Goal: Transaction & Acquisition: Purchase product/service

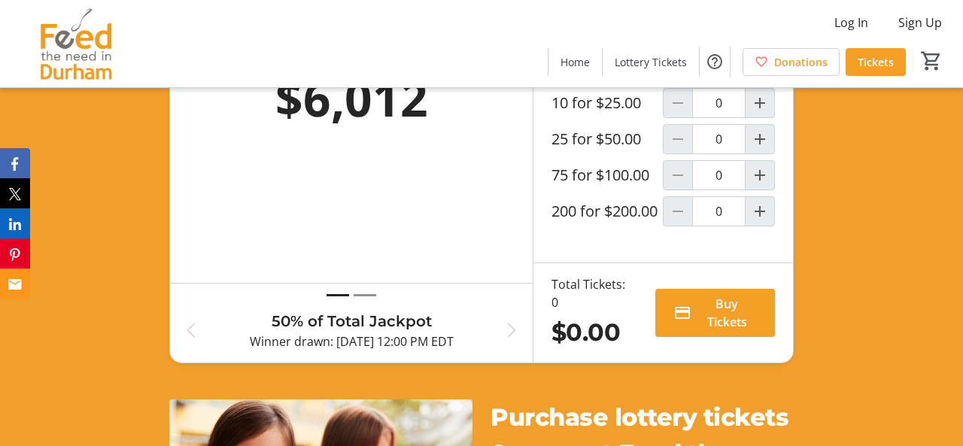
scroll to position [569, 0]
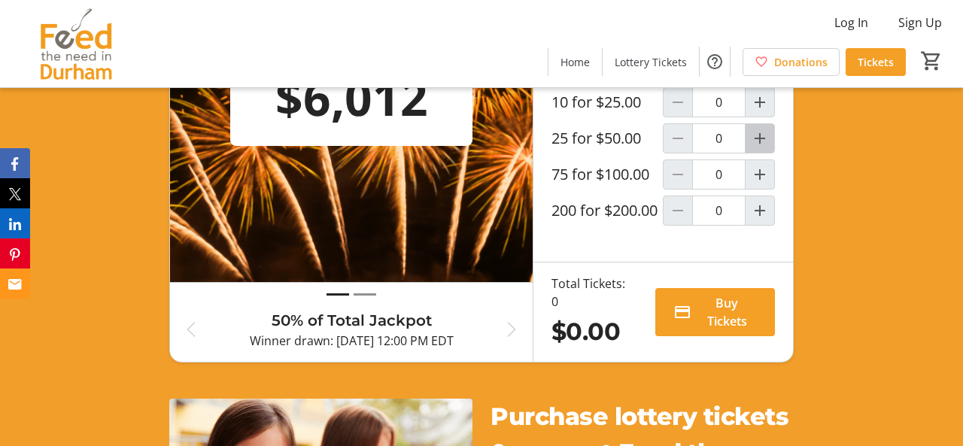
click at [757, 147] on mat-icon "Increment by one" at bounding box center [760, 138] width 18 height 18
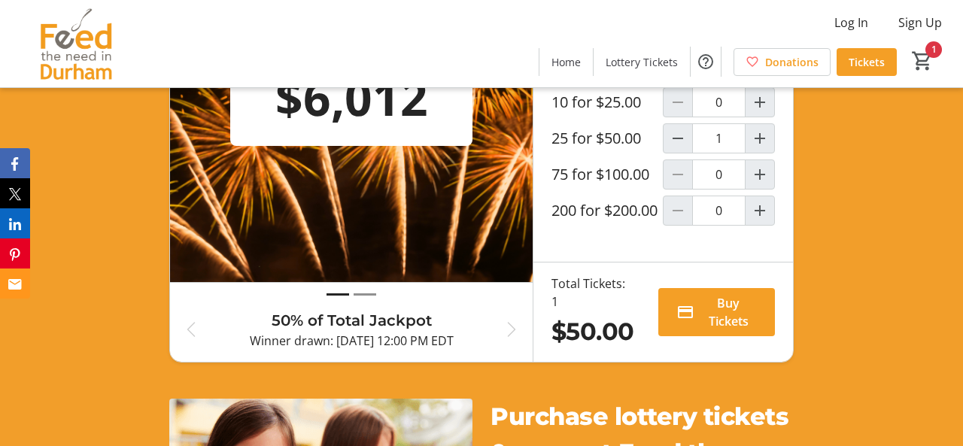
click at [675, 190] on div at bounding box center [678, 174] width 30 height 30
click at [678, 147] on mat-icon "Decrement by one" at bounding box center [678, 138] width 18 height 18
type input "0"
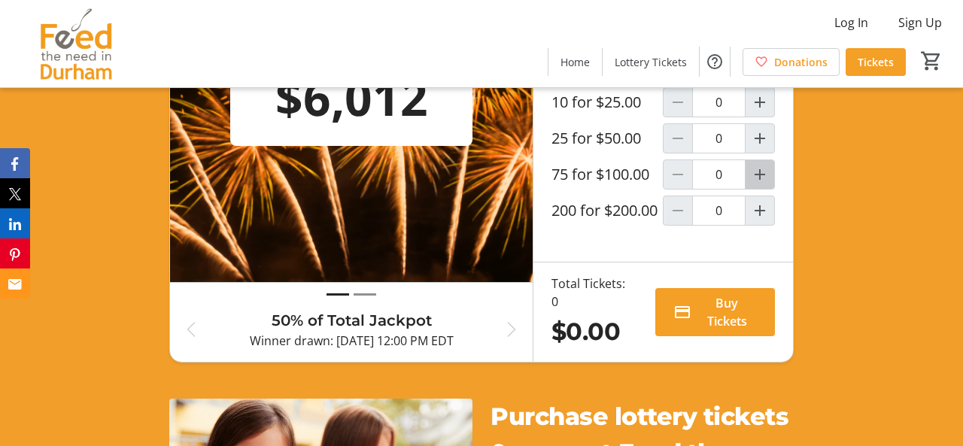
click at [759, 183] on mat-icon "Increment by one" at bounding box center [760, 174] width 18 height 18
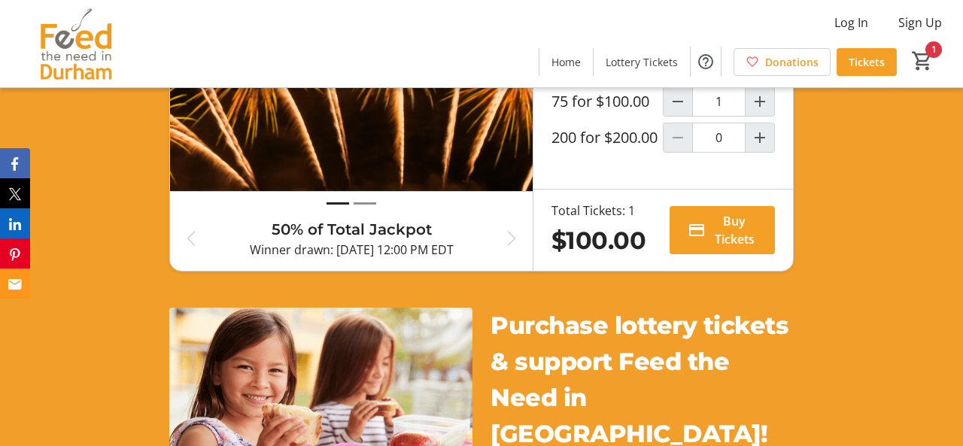
scroll to position [643, 0]
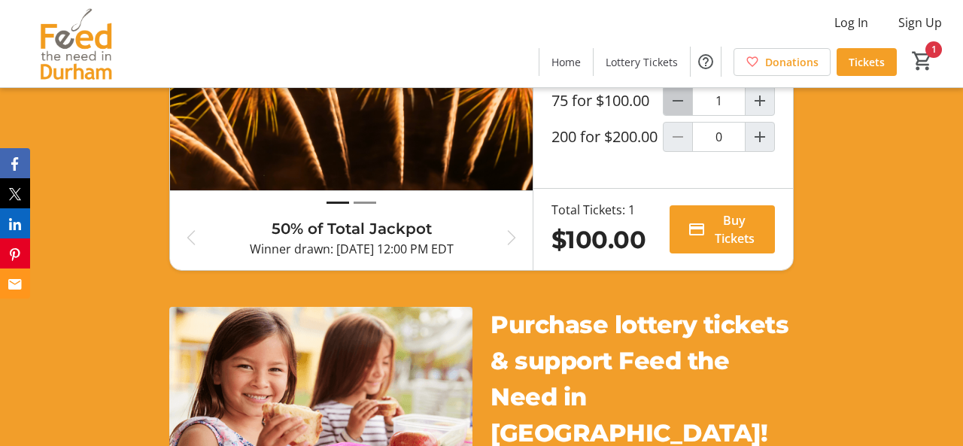
click at [678, 110] on mat-icon "Decrement by one" at bounding box center [678, 101] width 18 height 18
type input "0"
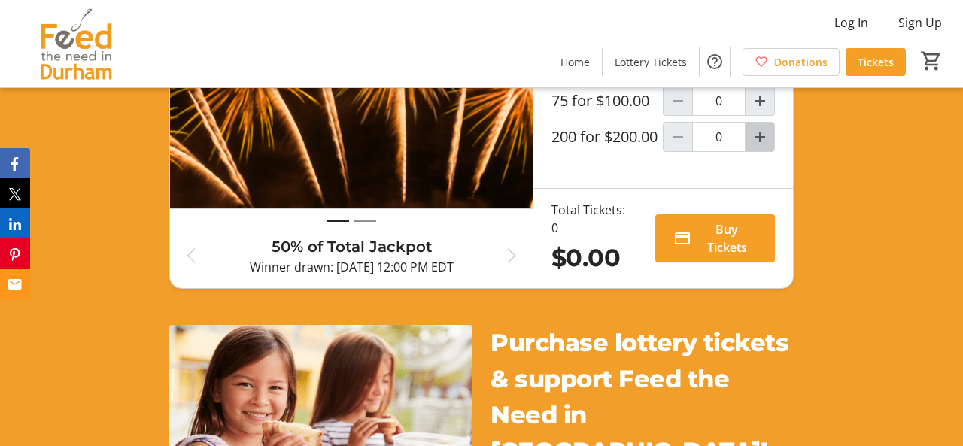
click at [759, 146] on mat-icon "Increment by one" at bounding box center [760, 137] width 18 height 18
type input "1"
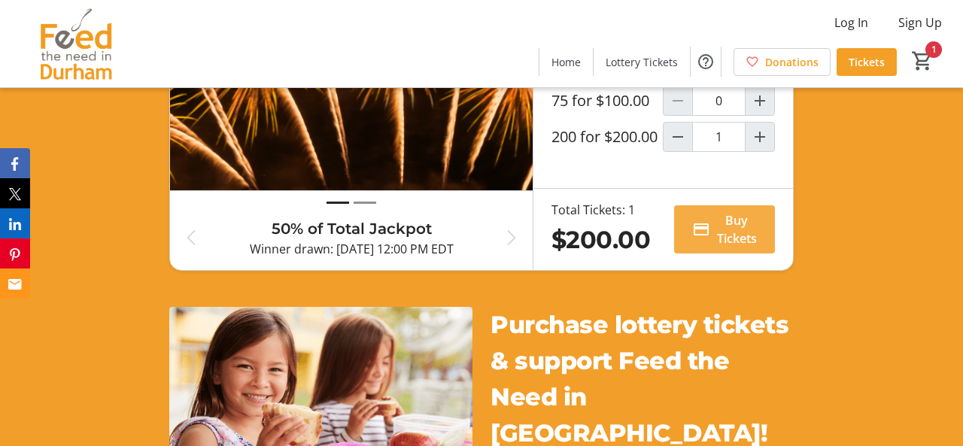
click at [726, 247] on span "Buy Tickets" at bounding box center [736, 229] width 40 height 36
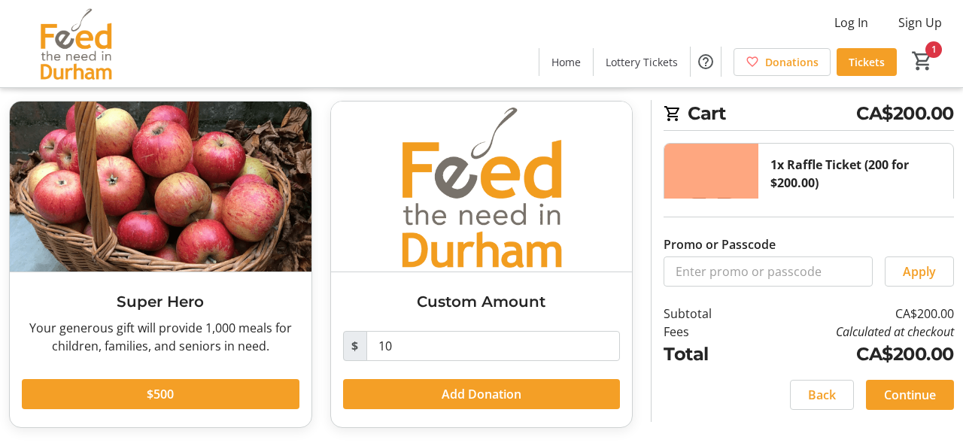
scroll to position [389, 0]
drag, startPoint x: 395, startPoint y: 344, endPoint x: 364, endPoint y: 342, distance: 30.9
click at [364, 342] on div "$ 10" at bounding box center [481, 346] width 277 height 30
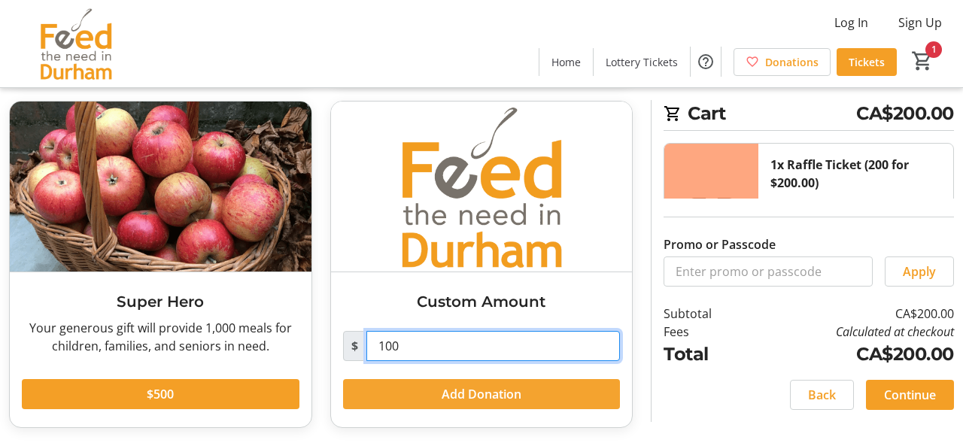
type input "100"
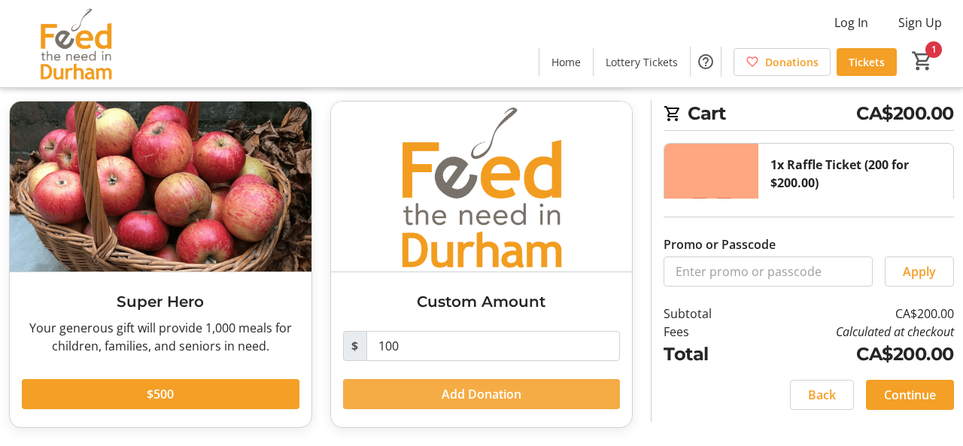
click at [481, 388] on span "Add Donation" at bounding box center [481, 394] width 80 height 18
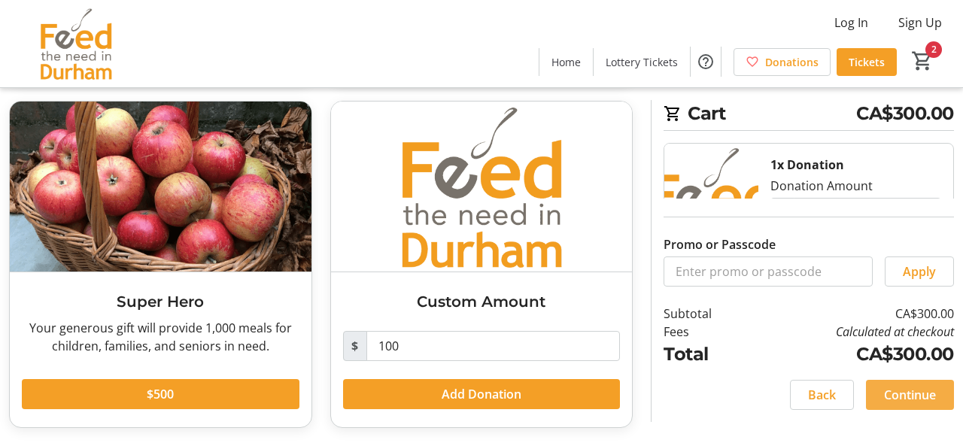
click at [918, 390] on span "Continue" at bounding box center [910, 395] width 52 height 18
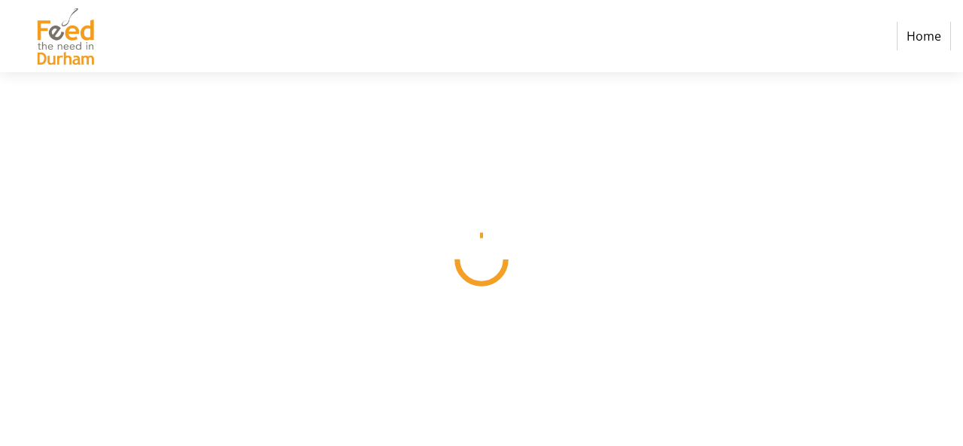
select select "CA"
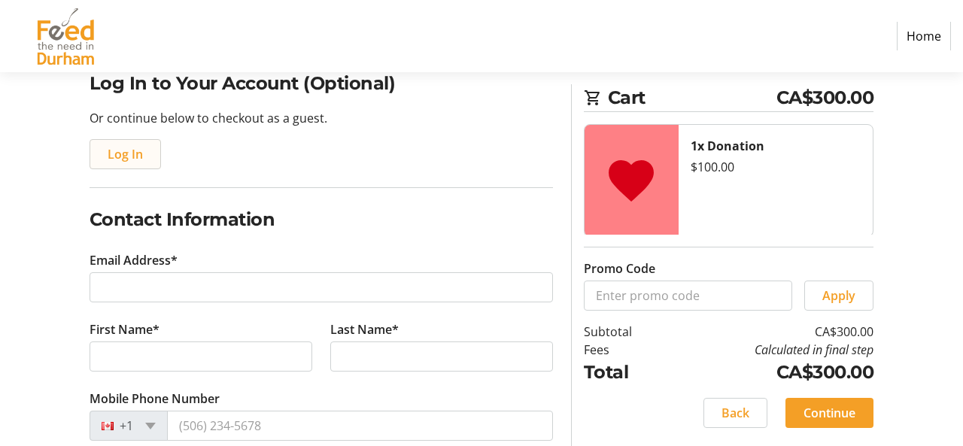
scroll to position [129, 0]
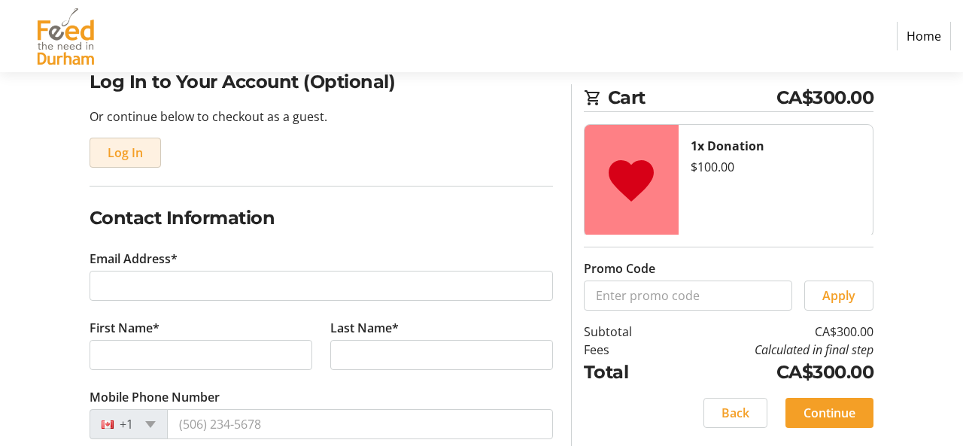
click at [133, 155] on span "Log In" at bounding box center [125, 153] width 35 height 18
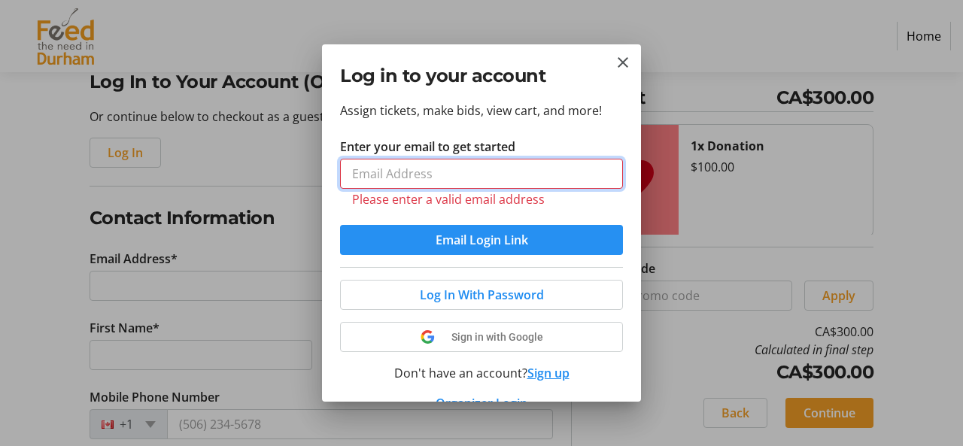
type input "[EMAIL_ADDRESS][DOMAIN_NAME]"
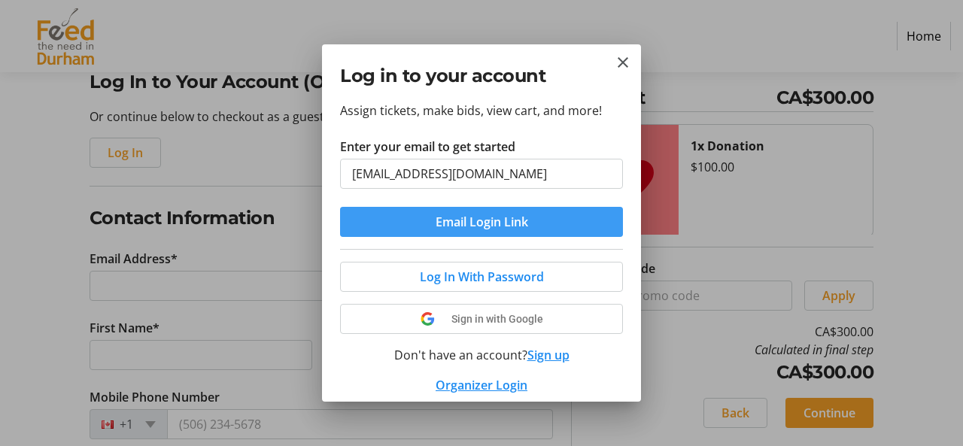
click at [527, 226] on span "Email Login Link" at bounding box center [481, 222] width 92 height 18
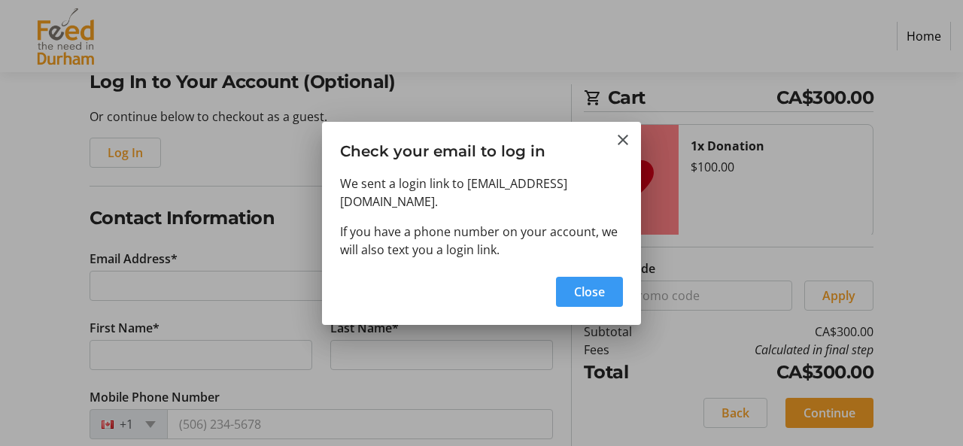
click at [590, 283] on span "Close" at bounding box center [589, 292] width 31 height 18
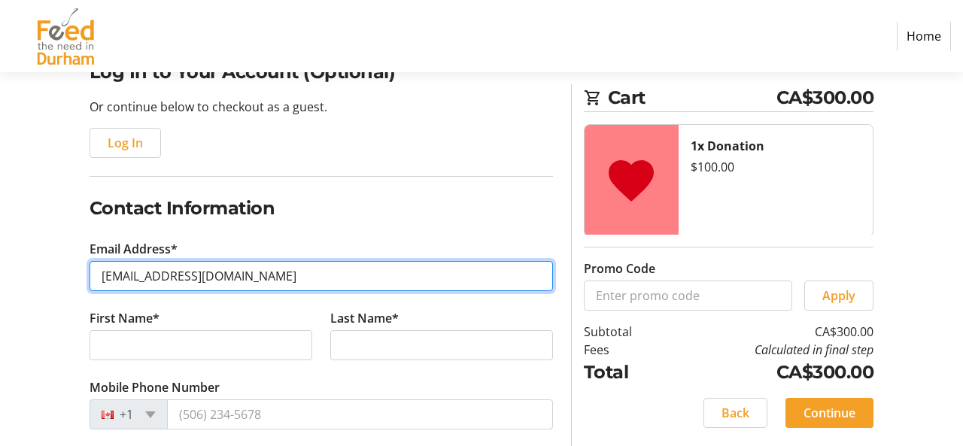
scroll to position [144, 0]
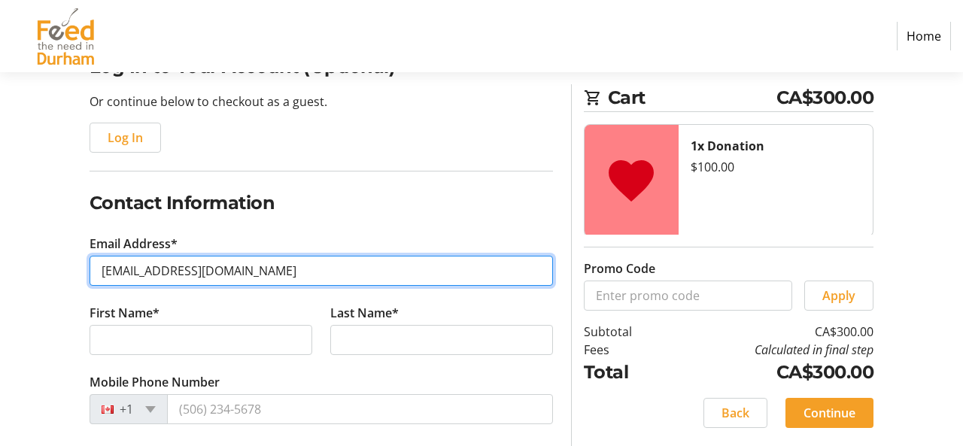
type input "[EMAIL_ADDRESS][DOMAIN_NAME]"
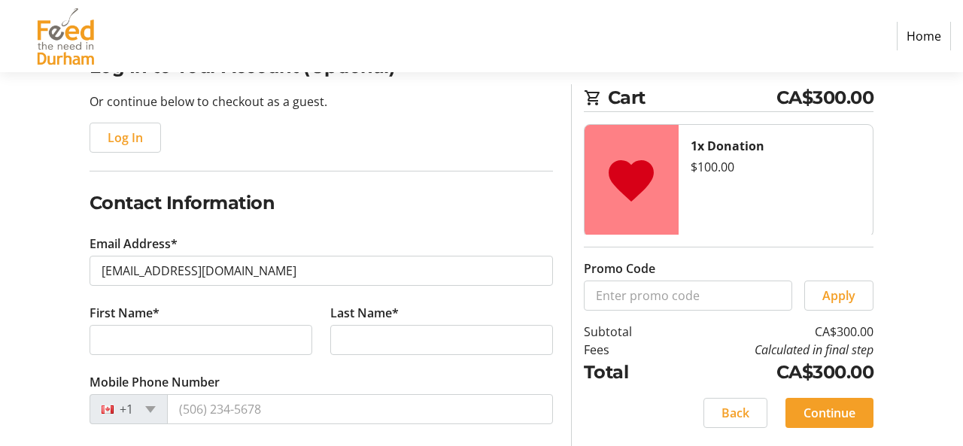
click at [129, 356] on tr-form-field "First Name*" at bounding box center [200, 338] width 241 height 69
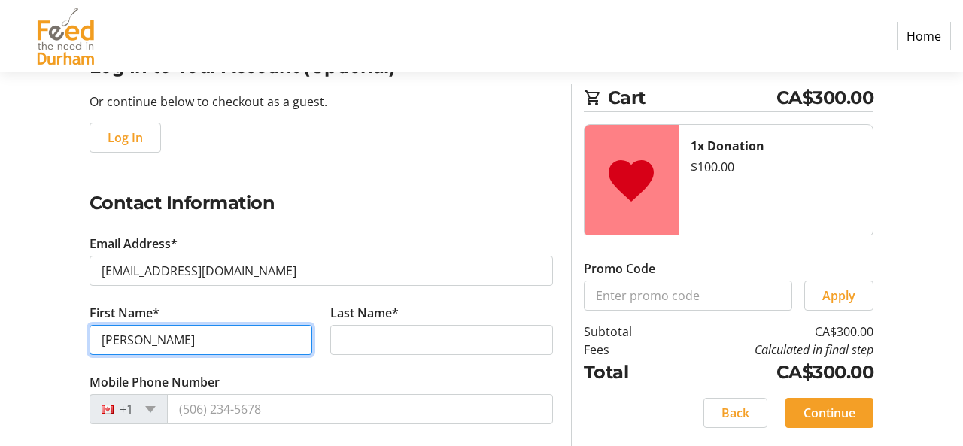
type input "[PERSON_NAME]"
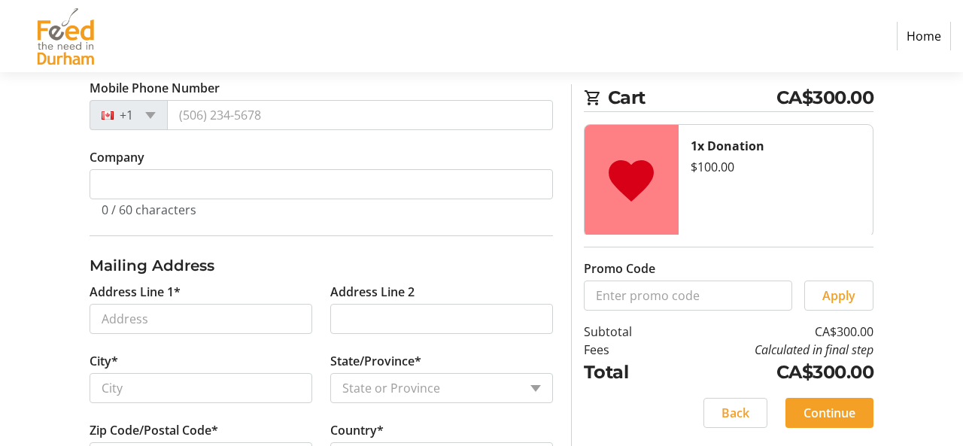
scroll to position [441, 0]
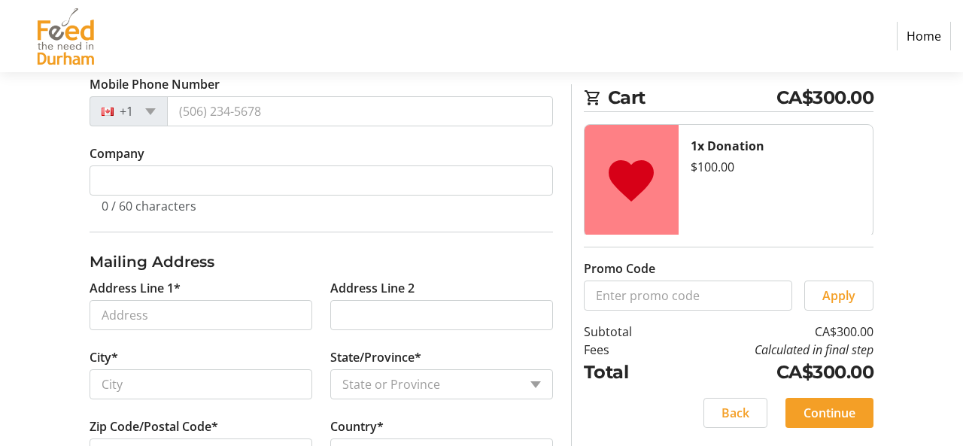
type input "[PERSON_NAME]"
type input "[STREET_ADDRESS]"
type input "Goodwood"
select select "ON"
type input "L0C 1A0"
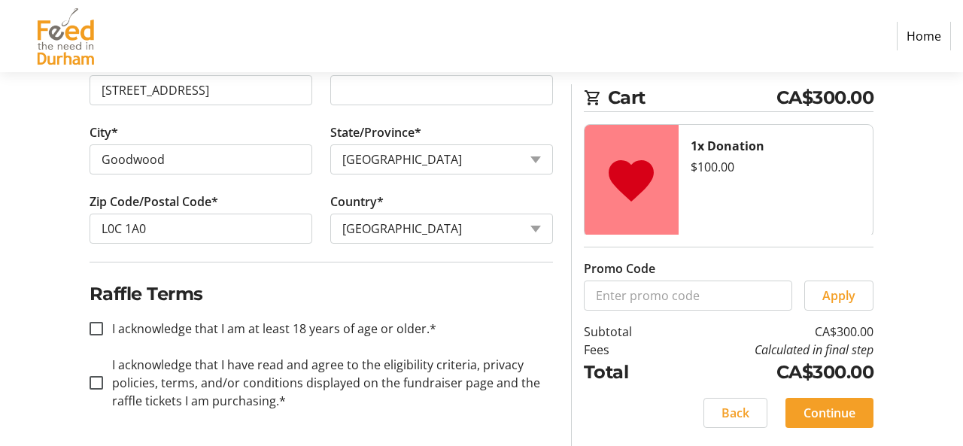
scroll to position [666, 0]
click at [100, 326] on input "I acknowledge that I am at least 18 years of age or older.*" at bounding box center [96, 329] width 14 height 14
checkbox input "true"
click at [848, 408] on span "Continue" at bounding box center [829, 413] width 52 height 18
click at [97, 379] on input "I acknowledge that I have read and agree to the eligibility criteria, privacy p…" at bounding box center [96, 383] width 14 height 14
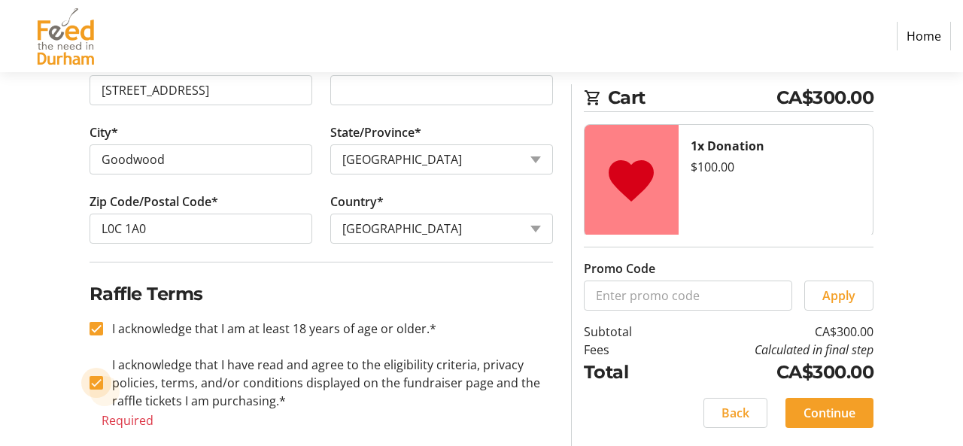
checkbox input "true"
click at [842, 420] on span "Continue" at bounding box center [829, 413] width 52 height 18
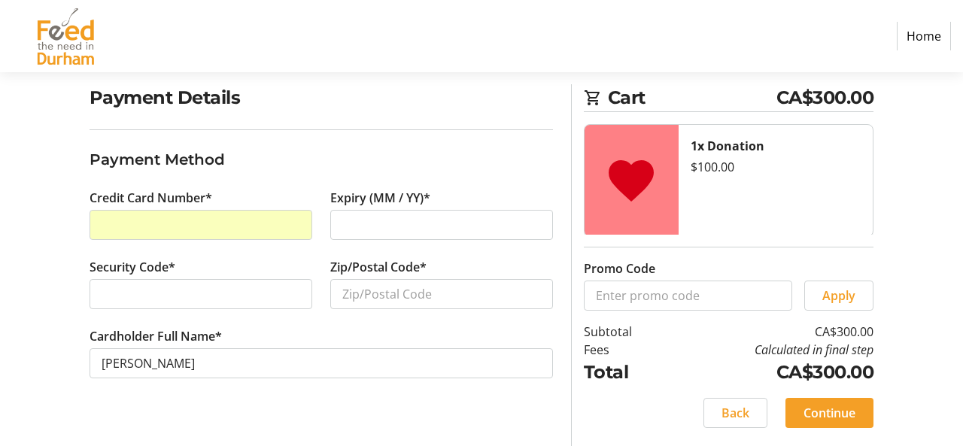
scroll to position [113, 0]
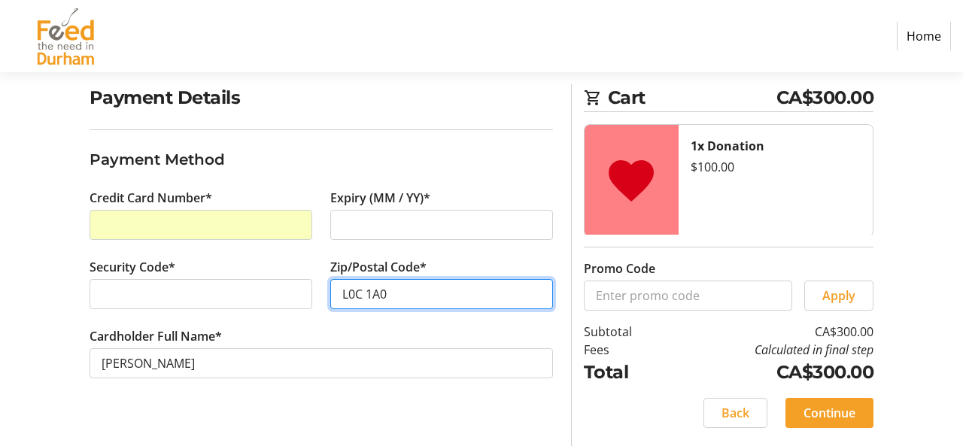
type input "L0C 1A0"
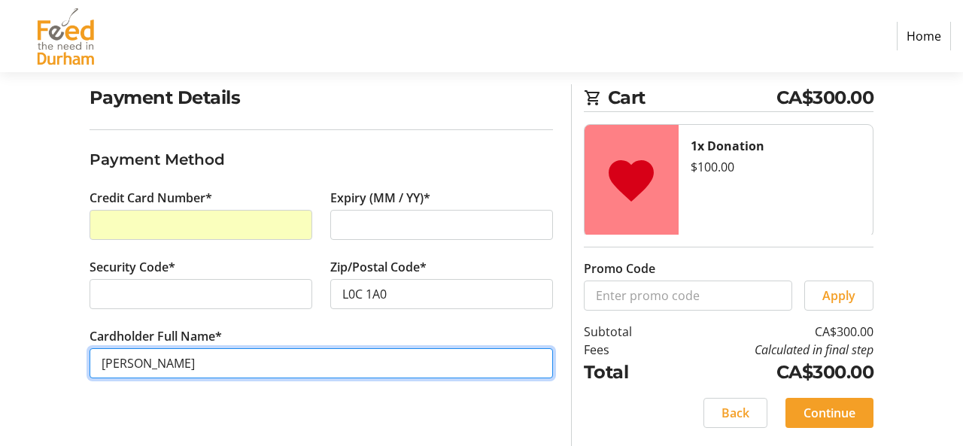
click at [274, 365] on input "[PERSON_NAME]" at bounding box center [320, 363] width 463 height 30
click at [129, 364] on input "[PERSON_NAME]" at bounding box center [320, 363] width 463 height 30
type input "[PERSON_NAME]"
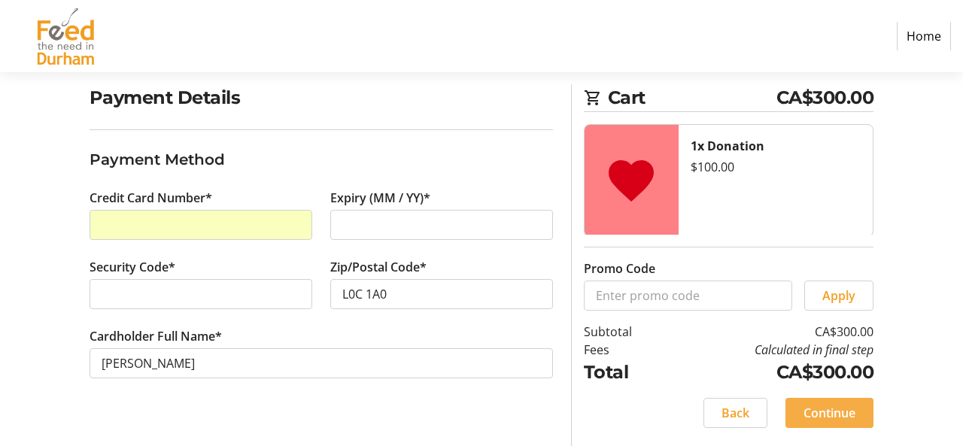
click at [813, 408] on span "Continue" at bounding box center [829, 413] width 52 height 18
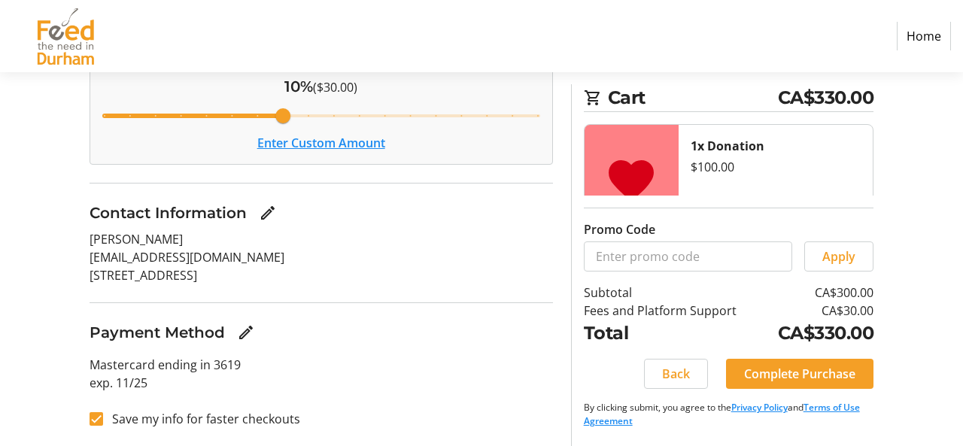
scroll to position [247, 0]
click at [356, 144] on button "Enter Custom Amount" at bounding box center [321, 143] width 128 height 18
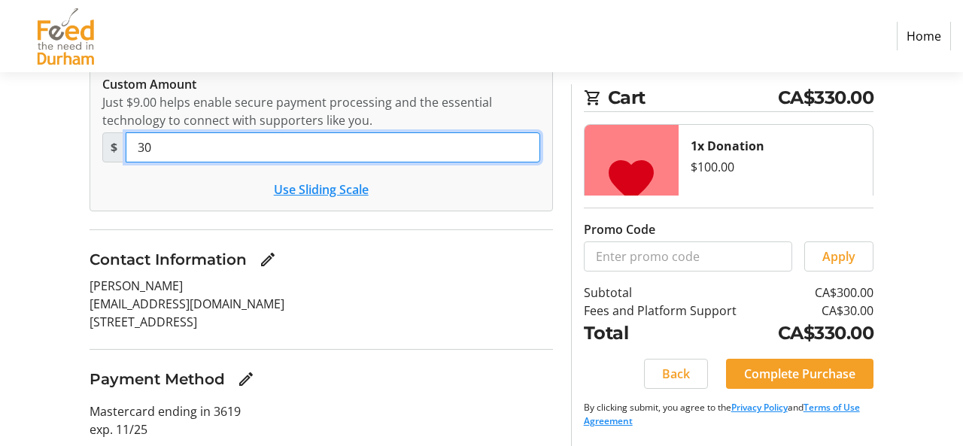
drag, startPoint x: 153, startPoint y: 147, endPoint x: 138, endPoint y: 150, distance: 15.2
click at [138, 150] on input "30" at bounding box center [333, 147] width 414 height 30
type input "5"
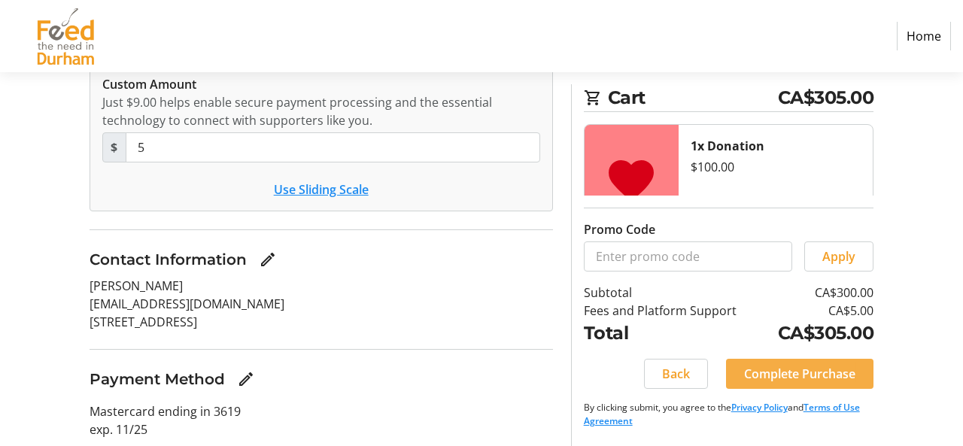
click at [761, 374] on span "Complete Purchase" at bounding box center [799, 374] width 111 height 18
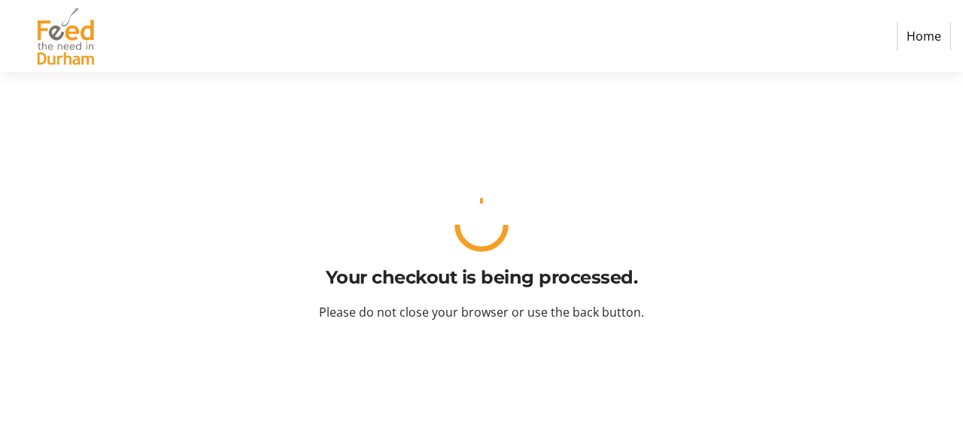
scroll to position [0, 0]
